Goal: Task Accomplishment & Management: Use online tool/utility

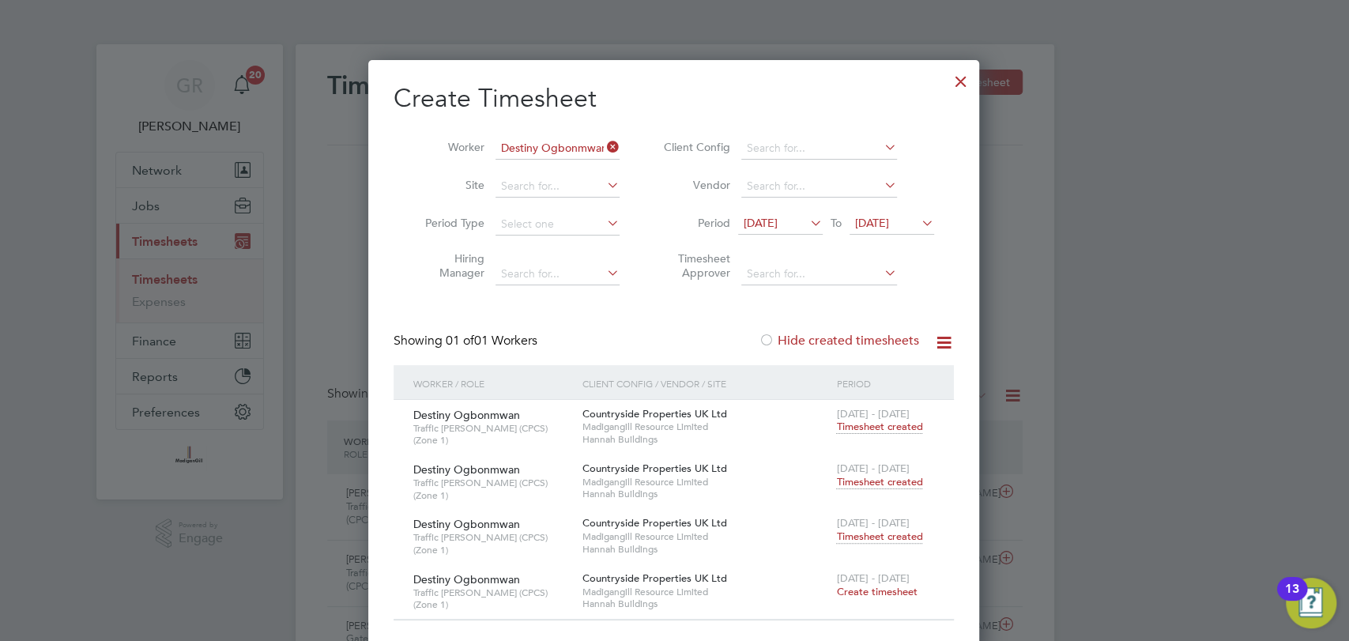
click at [960, 81] on div at bounding box center [961, 77] width 28 height 28
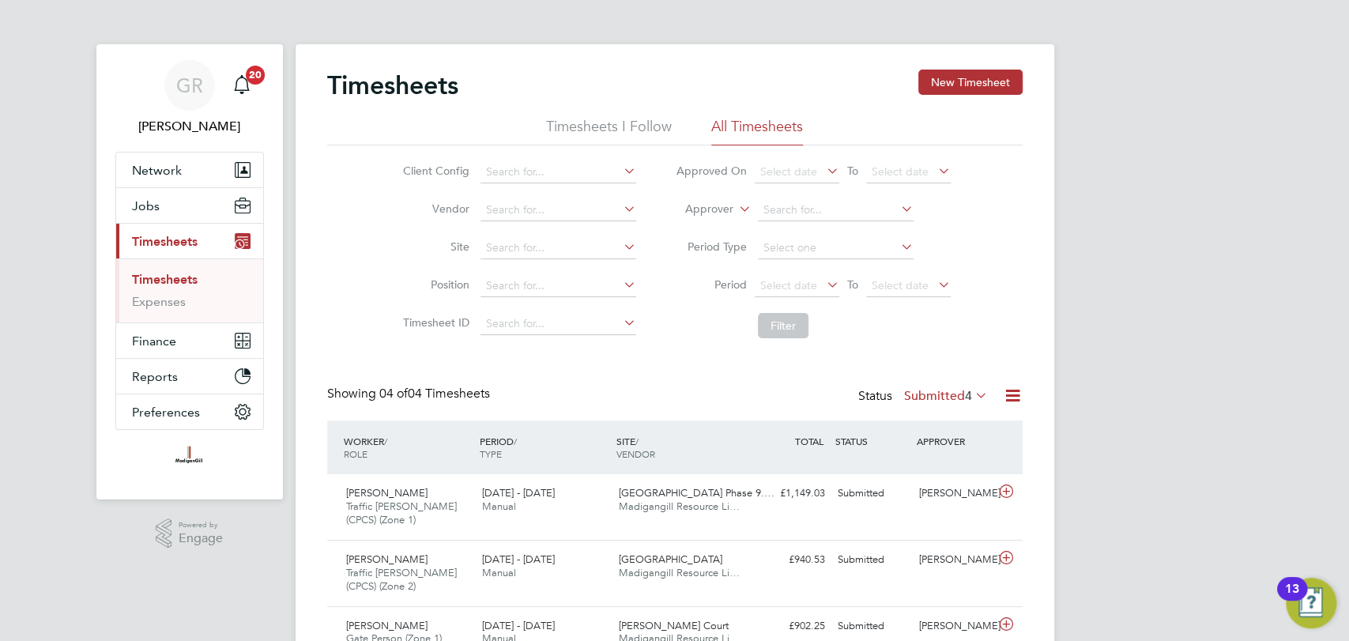
click at [1016, 394] on icon at bounding box center [1013, 396] width 20 height 20
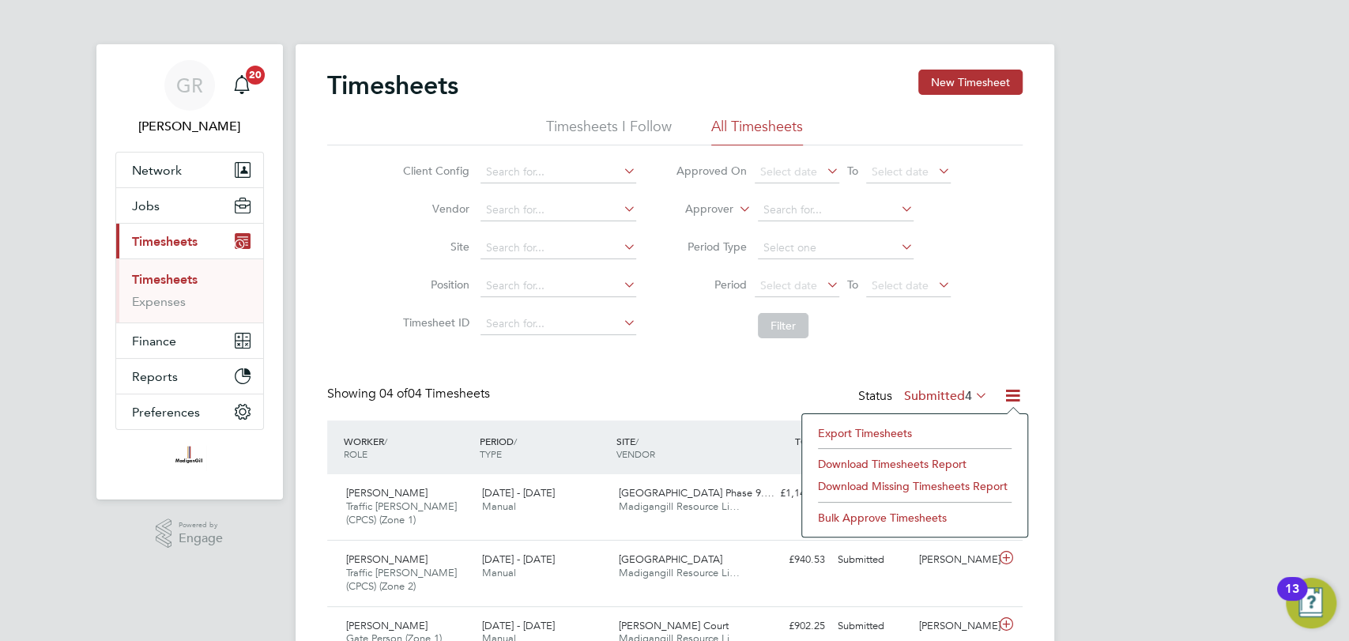
click at [961, 413] on div "Export Timesheets Download Timesheets Report Download Missing Timesheets Report…" at bounding box center [915, 475] width 227 height 124
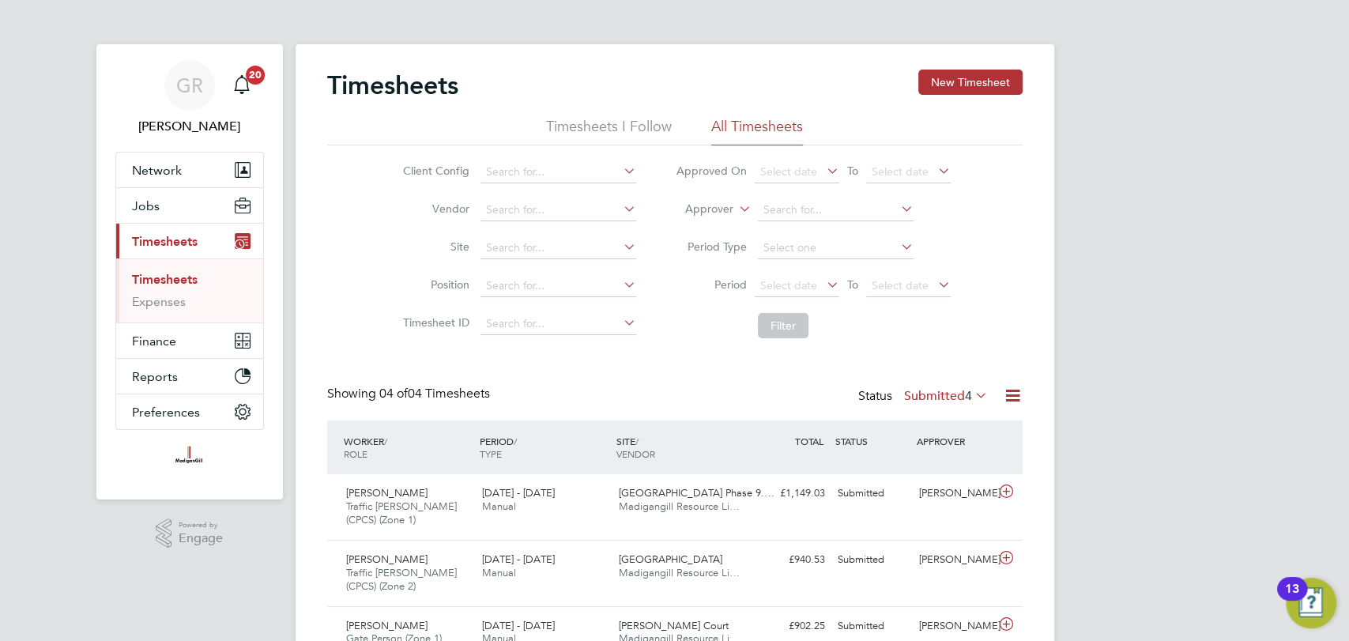
click at [1030, 390] on div "Timesheets New Timesheet Timesheets I Follow All Timesheets Client Config Vendo…" at bounding box center [675, 394] width 759 height 700
click at [1018, 395] on icon at bounding box center [1013, 396] width 20 height 20
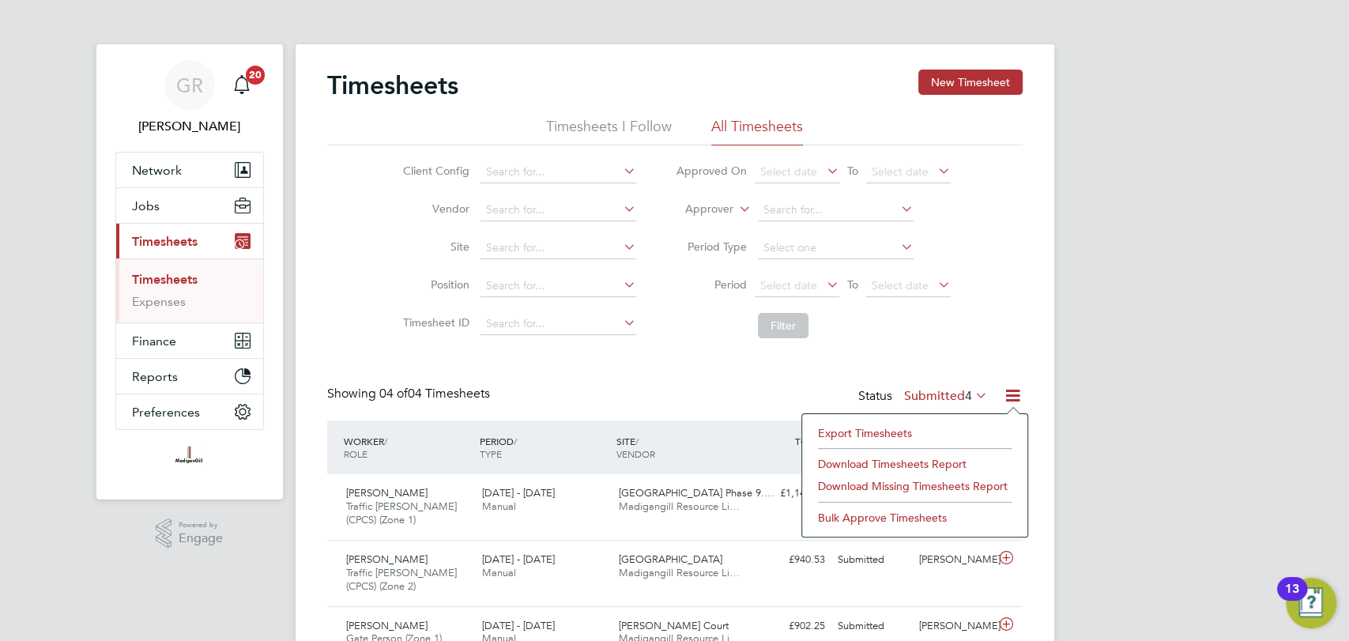
click at [903, 431] on li "Export Timesheets" at bounding box center [914, 433] width 209 height 22
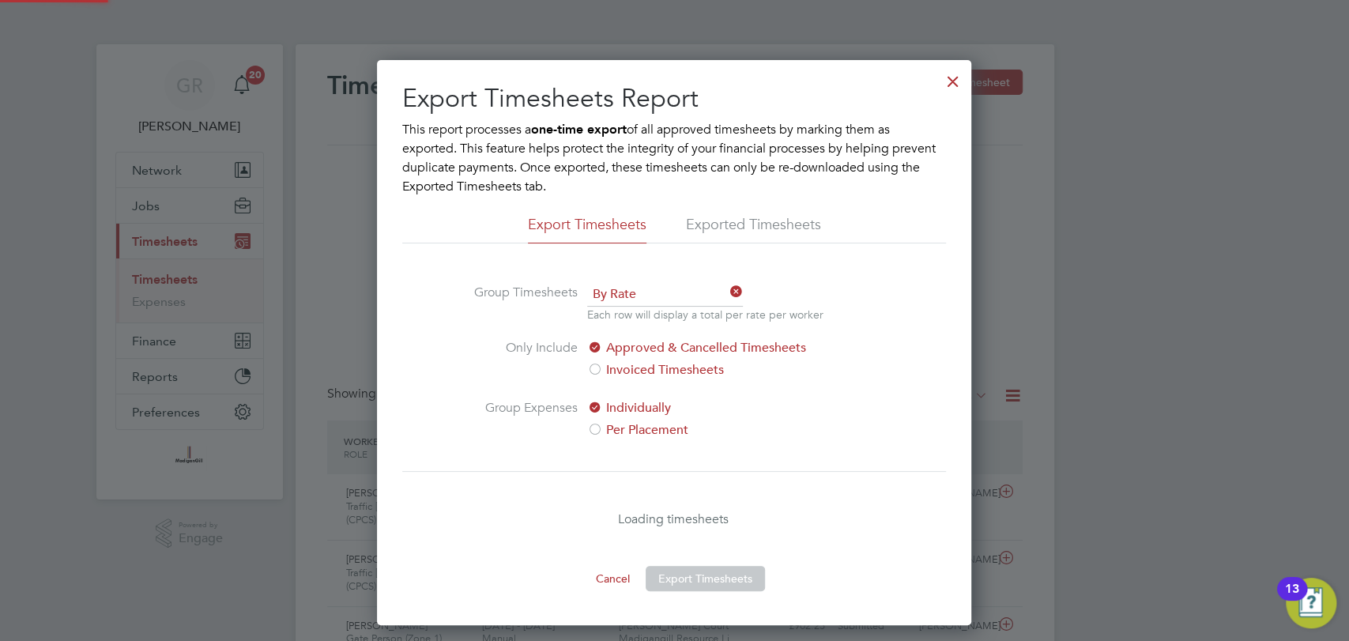
scroll to position [565, 594]
click at [733, 574] on button "Export Timesheets" at bounding box center [705, 578] width 119 height 25
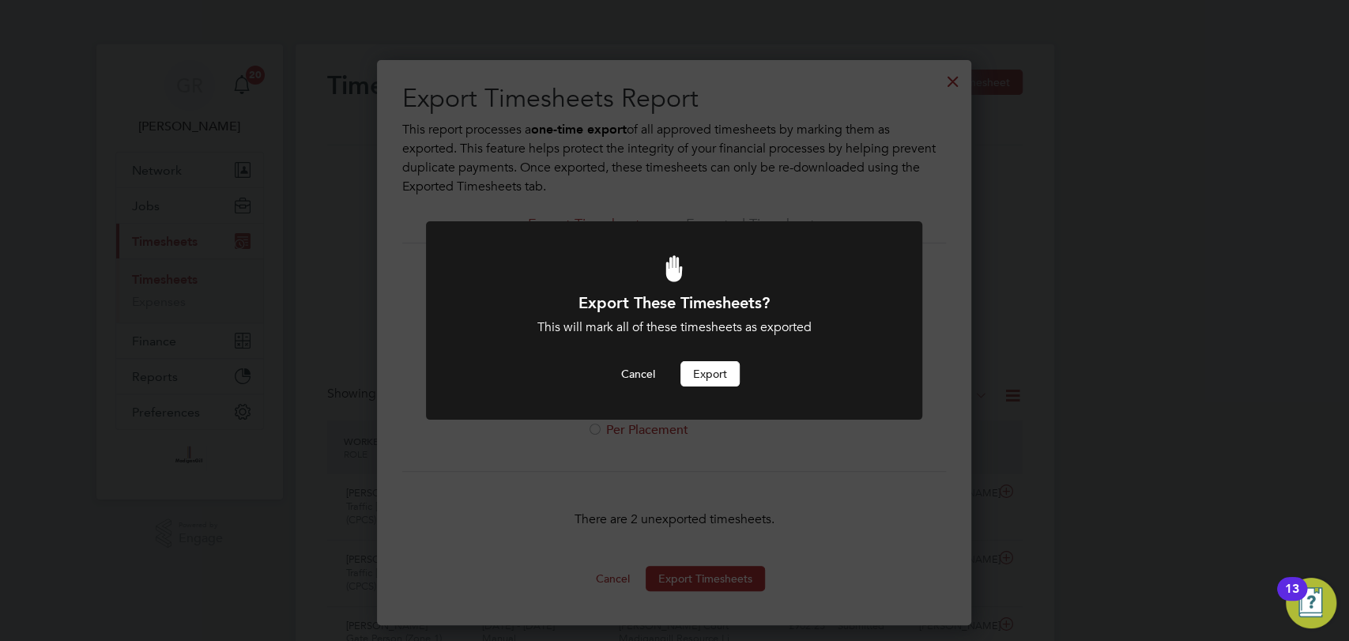
click at [719, 356] on div "Export These Timesheets? This will mark all of these timesheets as exported Can…" at bounding box center [674, 339] width 411 height 94
click at [719, 365] on button "Export" at bounding box center [710, 373] width 59 height 25
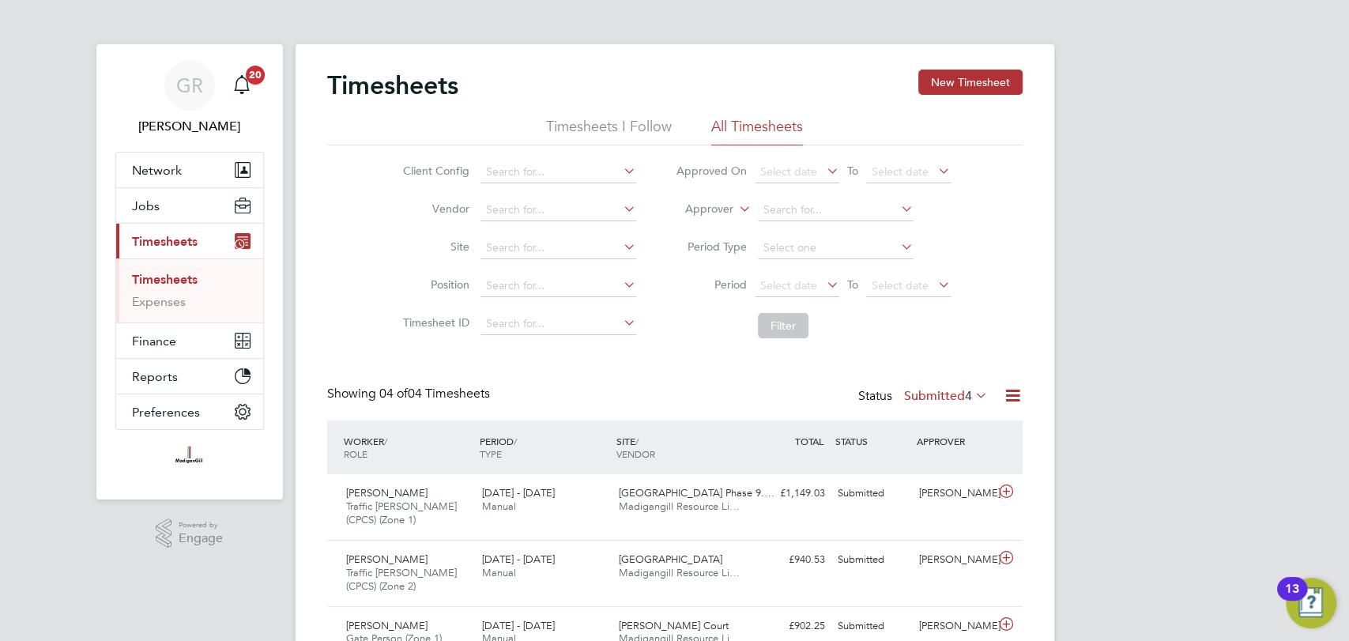
scroll to position [8, 7]
